Goal: Transaction & Acquisition: Purchase product/service

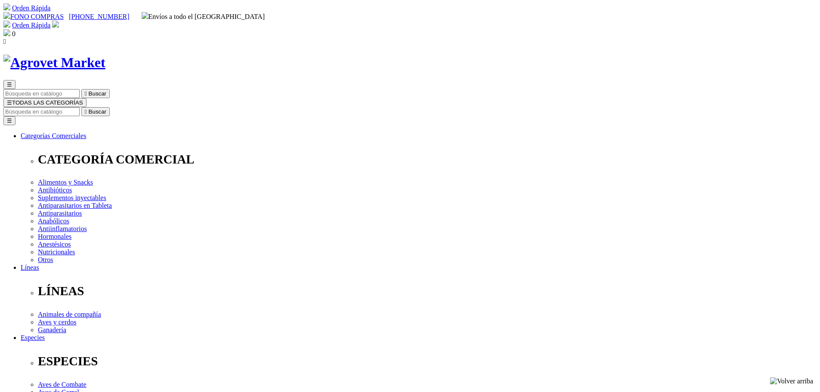
select select "4"
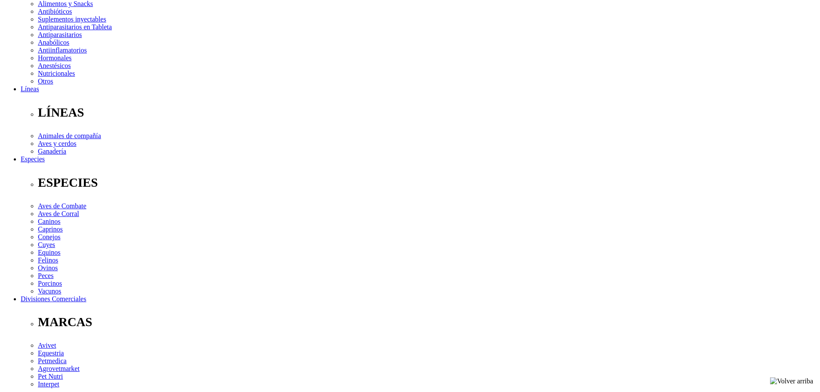
scroll to position [178, 0]
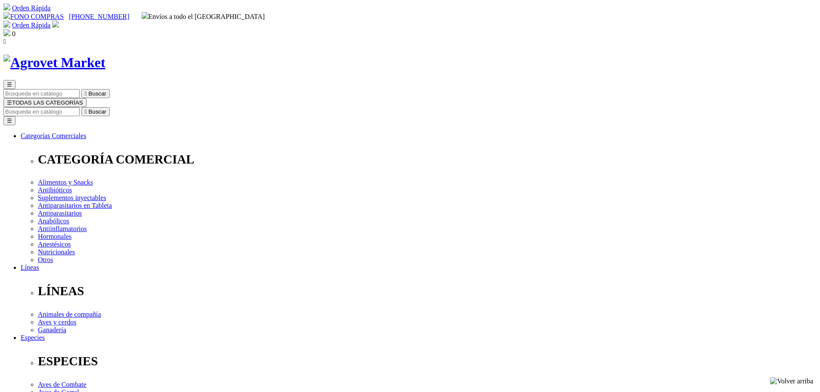
select select "4"
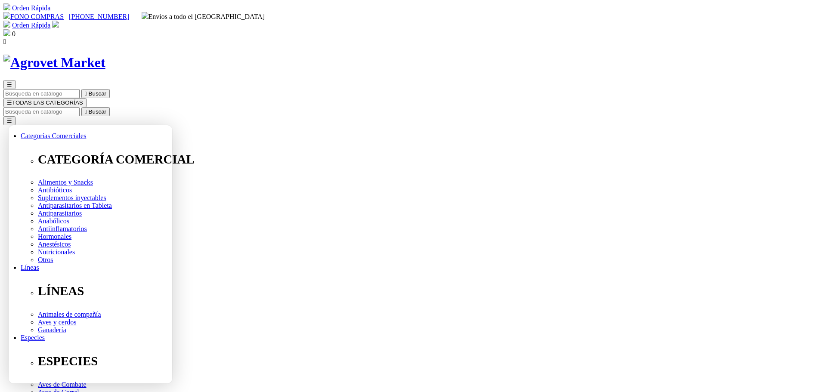
type input "[PERSON_NAME]"
type input "[EMAIL_ADDRESS][DOMAIN_NAME]"
type input "956340219"
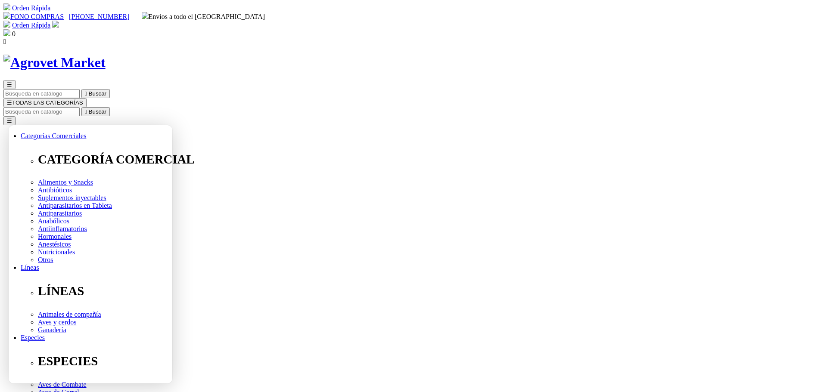
select select "6"
